Goal: Information Seeking & Learning: Find specific fact

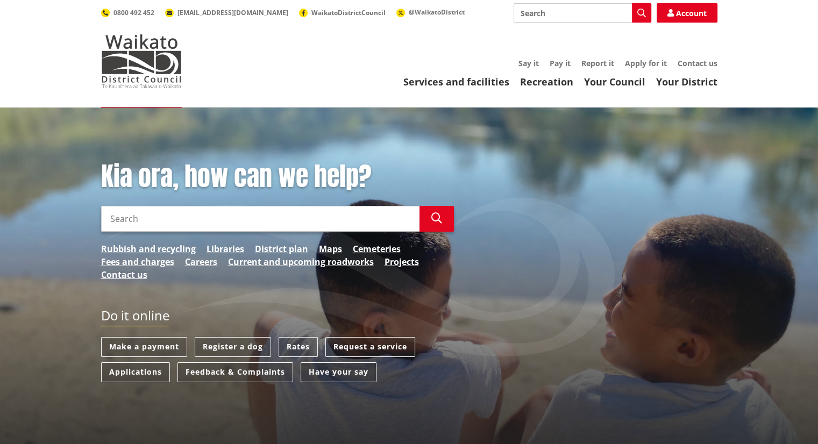
click at [198, 218] on input "Search" at bounding box center [260, 219] width 318 height 26
click at [141, 244] on link "Rubbish and recycling" at bounding box center [148, 248] width 95 height 13
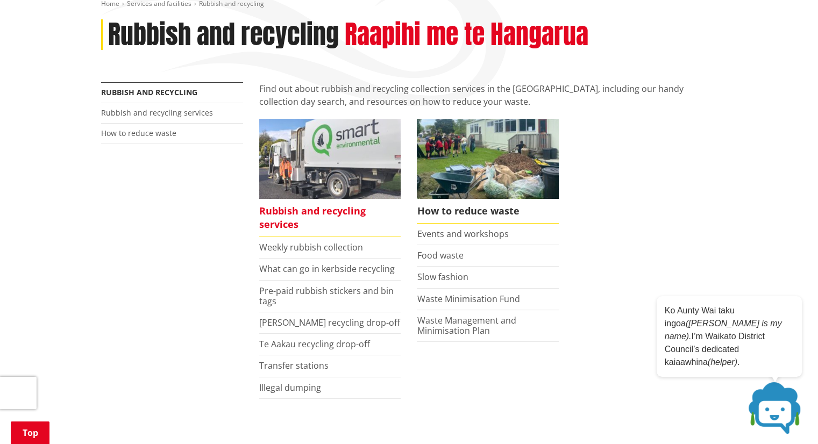
scroll to position [161, 0]
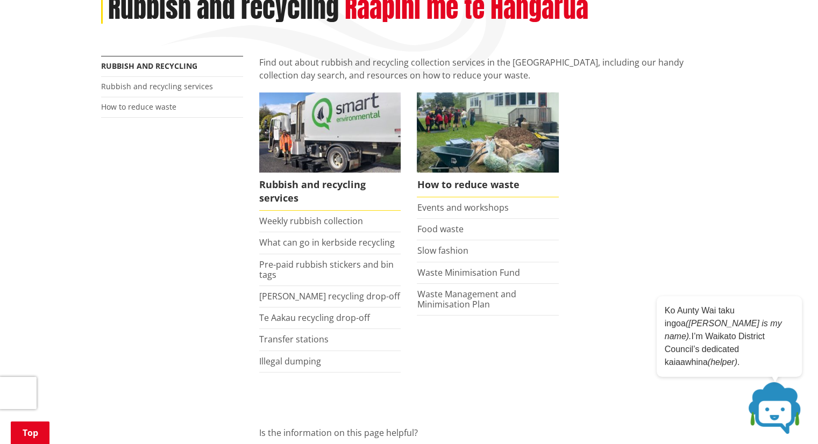
click at [316, 227] on li "Weekly rubbish collection" at bounding box center [330, 222] width 142 height 22
click at [318, 218] on link "Weekly rubbish collection" at bounding box center [311, 221] width 104 height 12
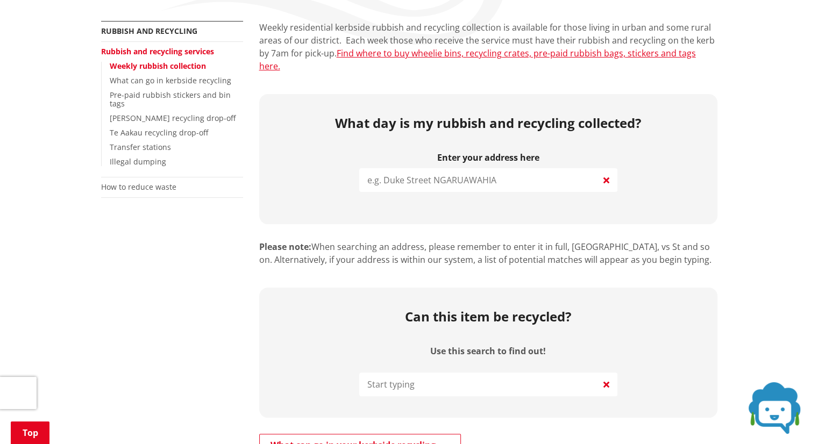
scroll to position [215, 0]
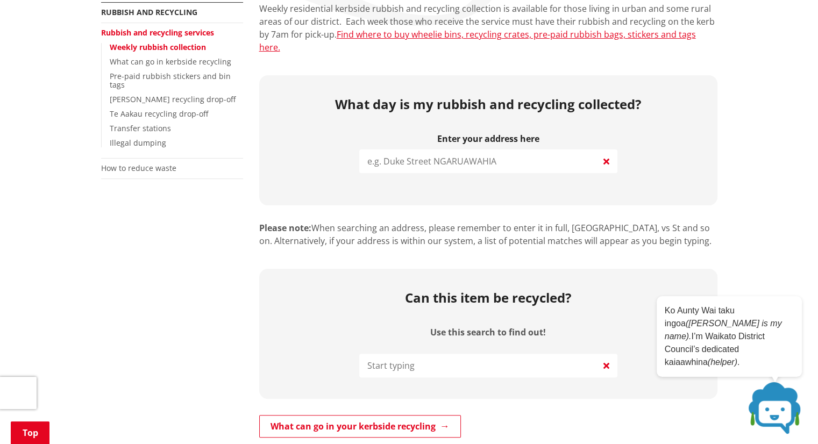
click at [389, 155] on input "search" at bounding box center [488, 161] width 258 height 24
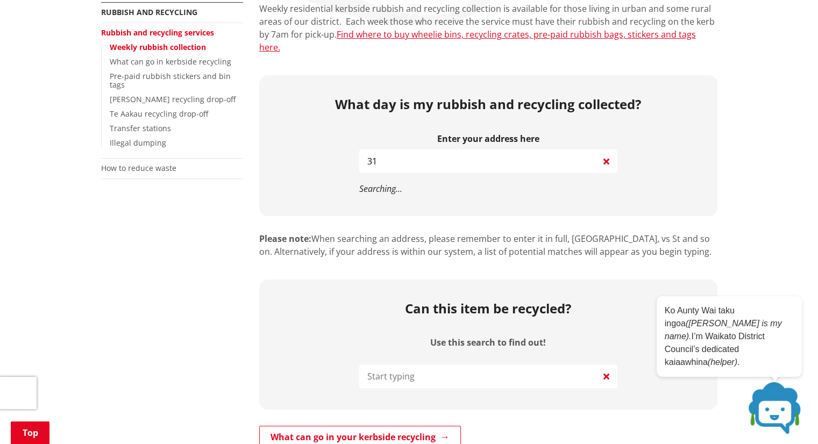
type input "3"
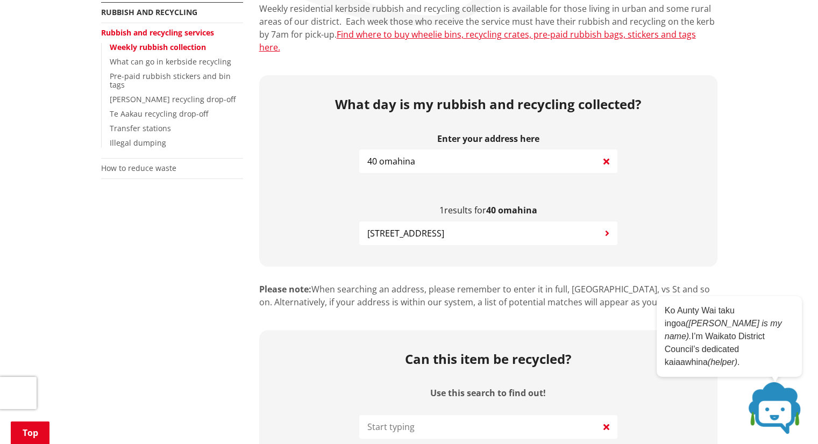
type input "40 omahina"
click at [417, 227] on span "40 Omahina Street RAGLAN" at bounding box center [405, 233] width 77 height 13
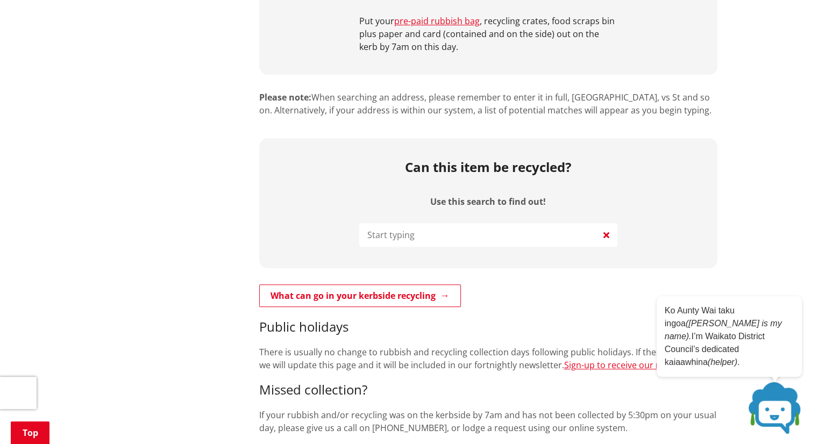
scroll to position [645, 0]
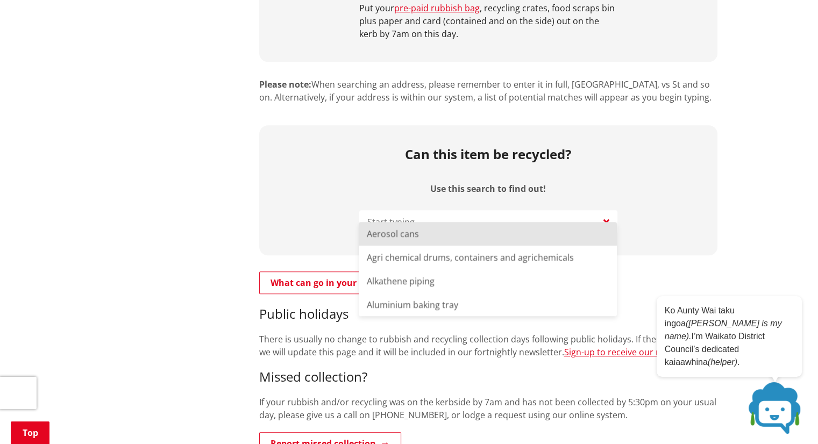
click at [412, 210] on input "Use this search to find out!" at bounding box center [488, 222] width 258 height 24
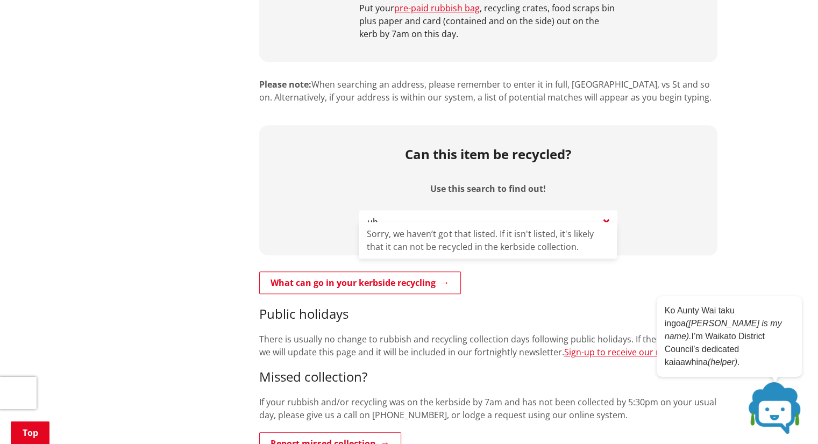
type input "u"
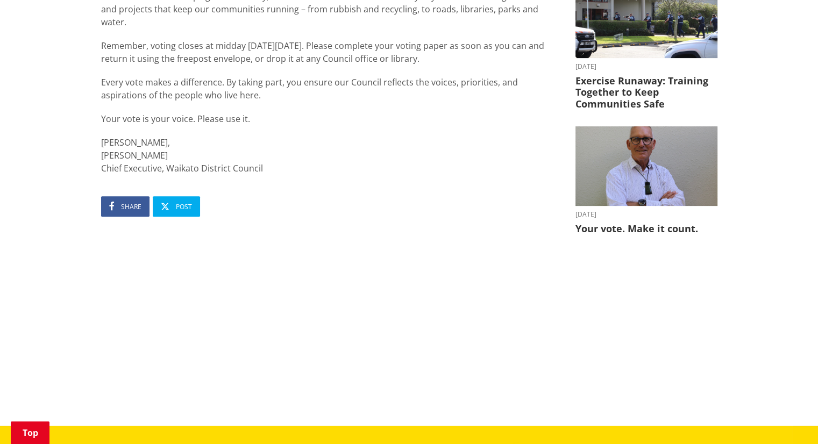
scroll to position [376, 0]
